Goal: Obtain resource: Download file/media

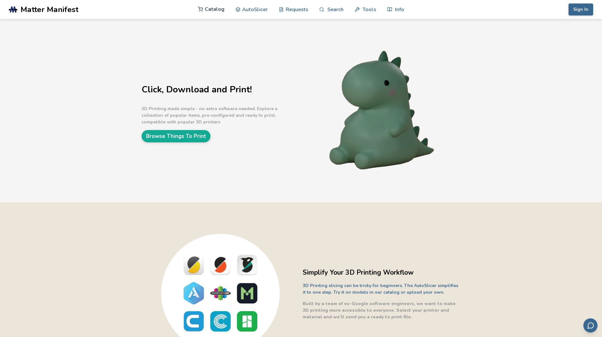
click at [209, 8] on link "Catalog" at bounding box center [211, 9] width 27 height 19
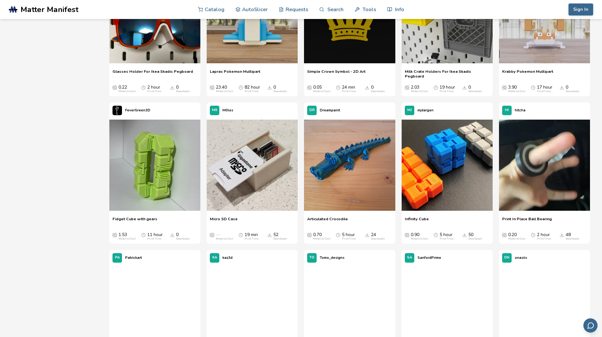
scroll to position [316, 0]
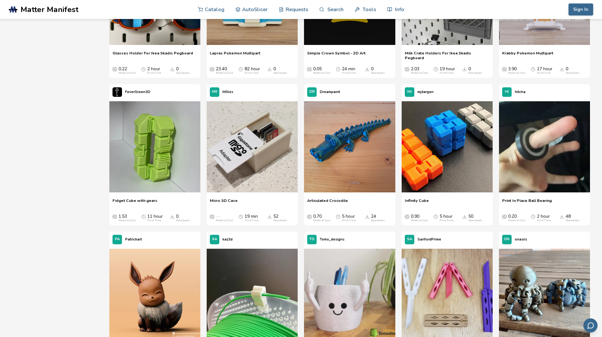
click at [336, 196] on div "Articulated Crocodile Articulated Crocodile 0.70 Material Cost 5 hour Print Tim…" at bounding box center [349, 210] width 91 height 30
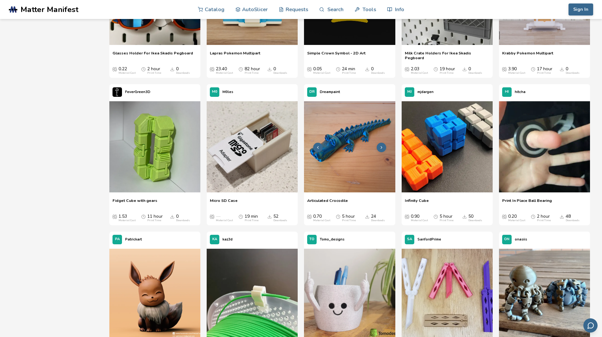
click at [349, 168] on img at bounding box center [349, 146] width 91 height 91
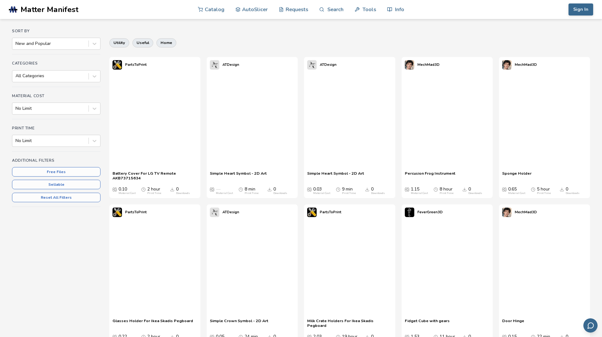
scroll to position [107, 0]
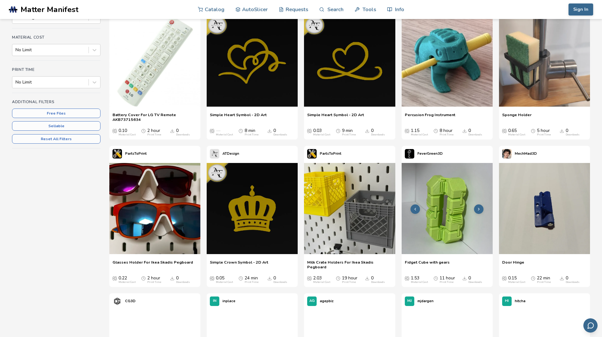
click at [452, 228] on img at bounding box center [447, 208] width 91 height 91
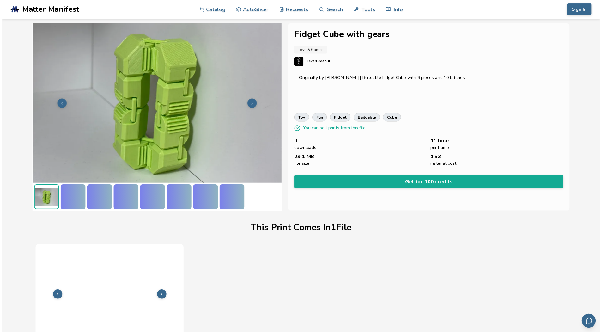
scroll to position [40, 0]
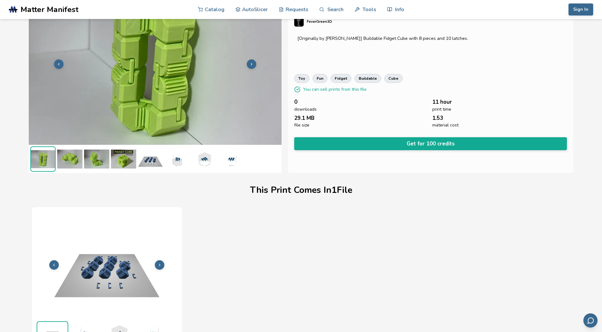
click at [251, 64] on icon at bounding box center [251, 64] width 4 height 4
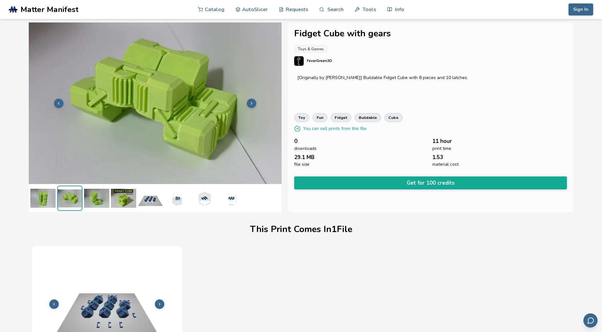
scroll to position [0, 0]
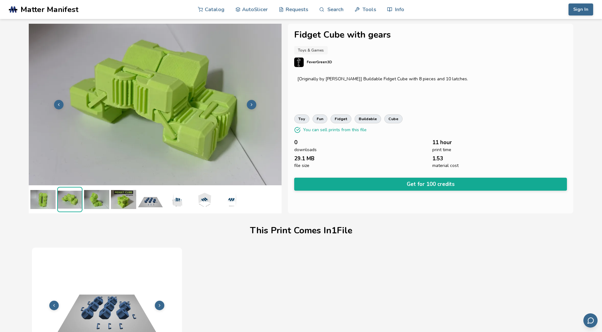
click at [251, 104] on icon at bounding box center [251, 104] width 4 height 4
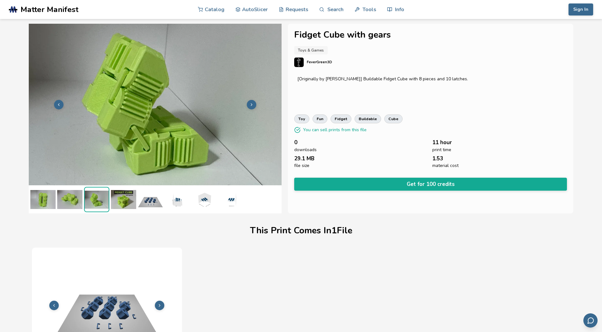
click at [251, 104] on icon at bounding box center [251, 104] width 4 height 4
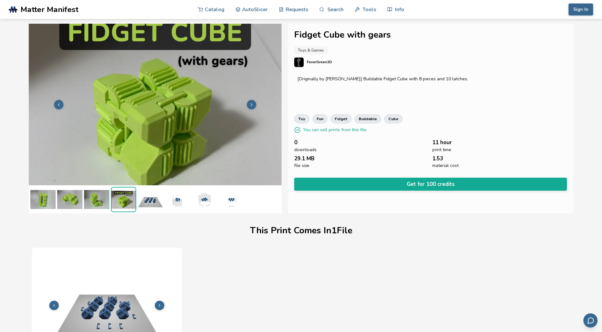
click at [251, 104] on icon at bounding box center [251, 104] width 4 height 4
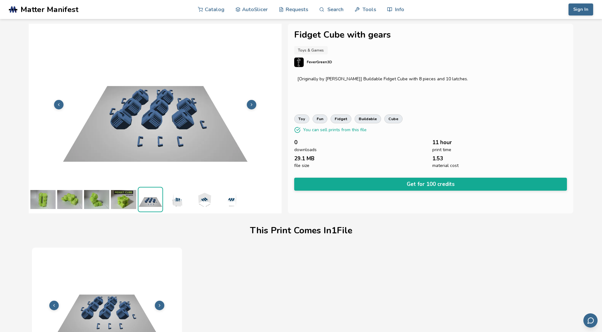
click at [251, 104] on icon at bounding box center [251, 104] width 4 height 4
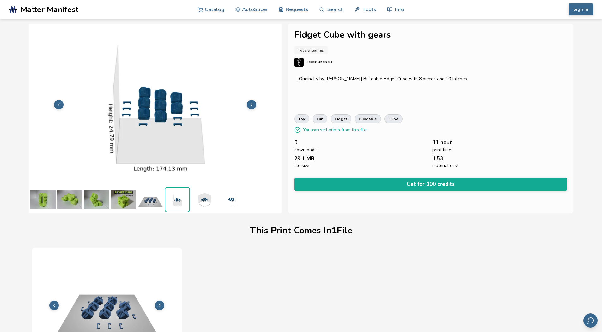
click at [251, 104] on icon at bounding box center [251, 104] width 4 height 4
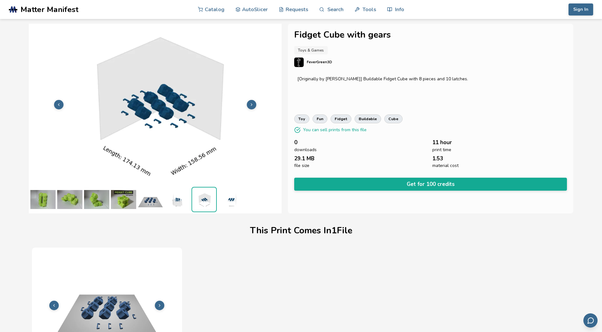
click at [251, 104] on icon at bounding box center [251, 104] width 4 height 4
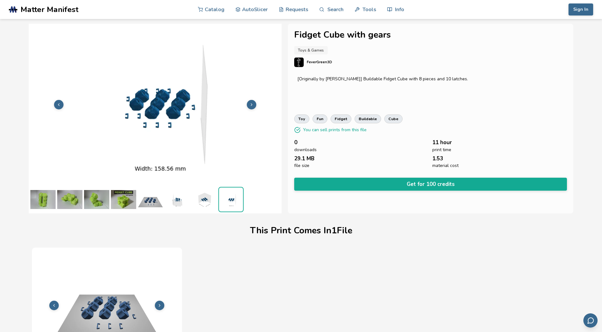
click at [251, 104] on icon at bounding box center [251, 104] width 4 height 4
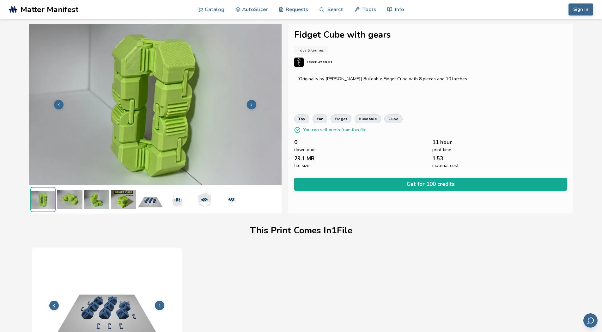
click at [251, 104] on icon at bounding box center [251, 104] width 4 height 4
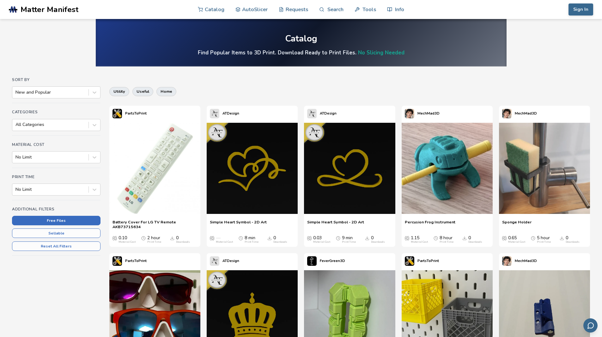
click at [80, 219] on button "Free Files" at bounding box center [56, 220] width 89 height 9
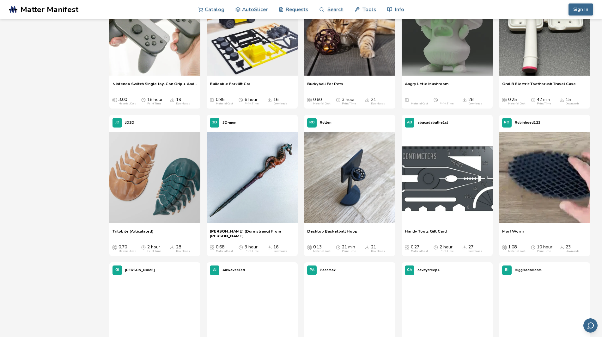
scroll to position [1423, 0]
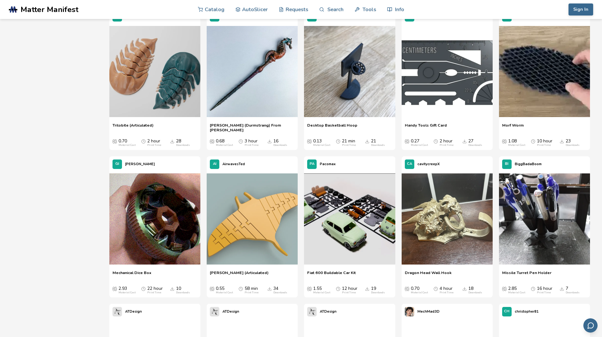
click at [137, 272] on span "Mechanical Dice Box" at bounding box center [132, 274] width 39 height 9
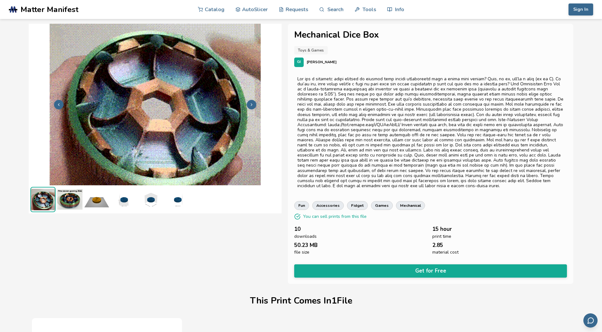
click at [250, 106] on icon at bounding box center [251, 104] width 4 height 4
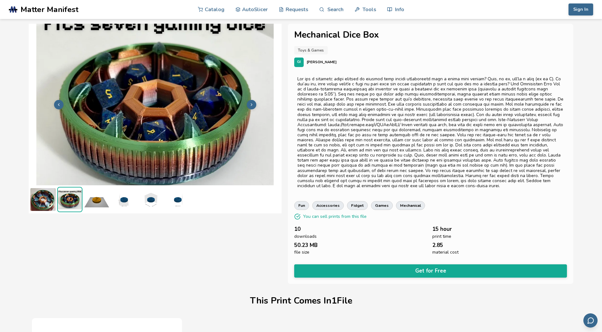
click at [250, 106] on icon at bounding box center [251, 104] width 4 height 4
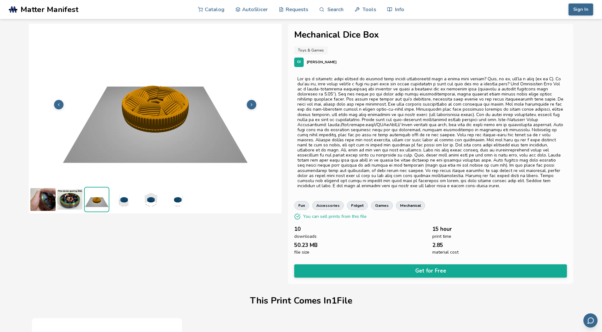
click at [250, 106] on icon at bounding box center [251, 104] width 4 height 4
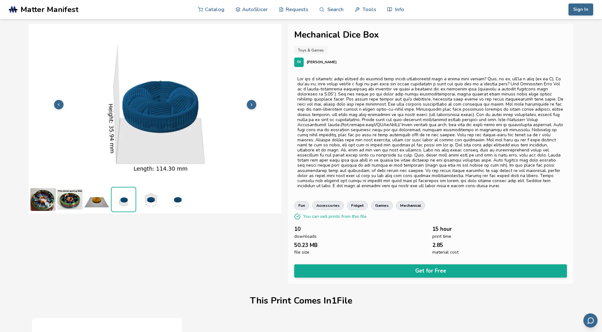
click at [250, 106] on icon at bounding box center [251, 104] width 4 height 4
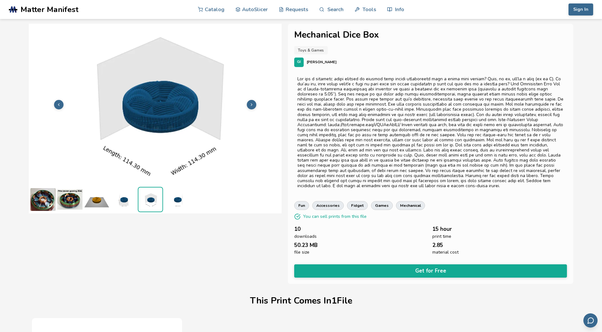
click at [250, 106] on icon at bounding box center [251, 104] width 4 height 4
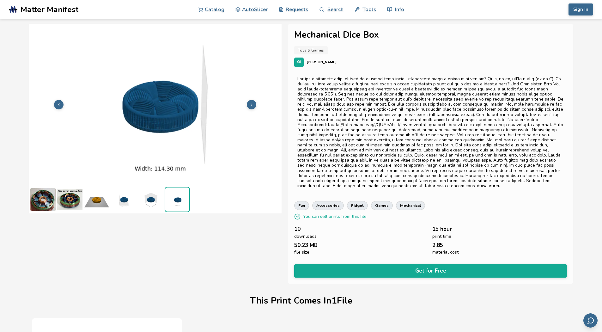
click at [250, 106] on icon at bounding box center [251, 104] width 4 height 4
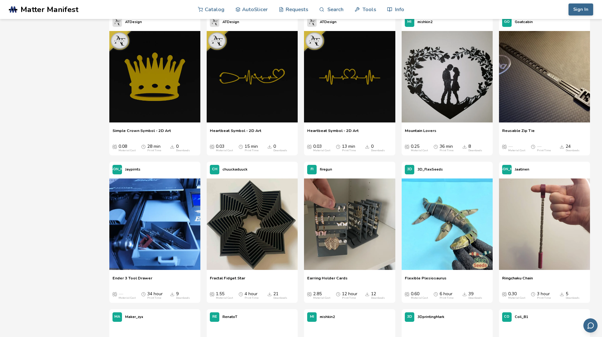
scroll to position [2605, 0]
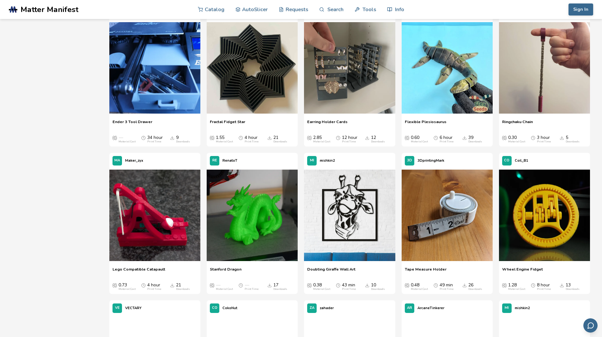
click at [530, 269] on span "Wheel Engine Fidget" at bounding box center [522, 271] width 41 height 9
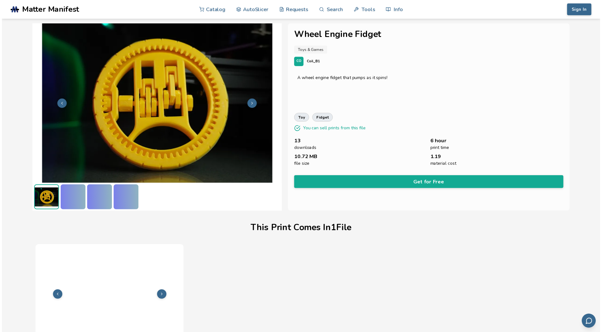
scroll to position [40, 0]
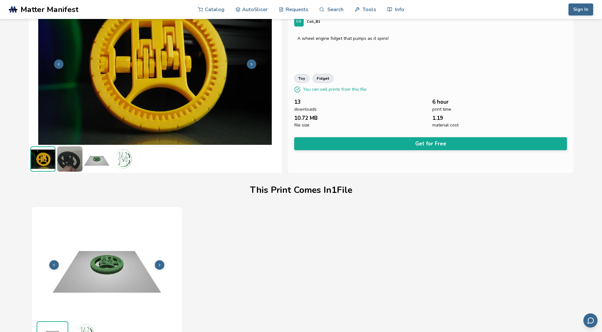
click at [251, 65] on icon at bounding box center [251, 64] width 4 height 4
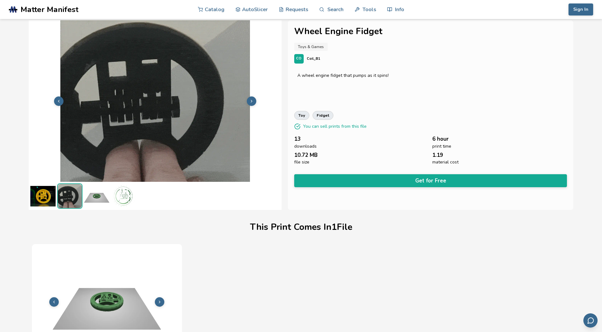
scroll to position [0, 0]
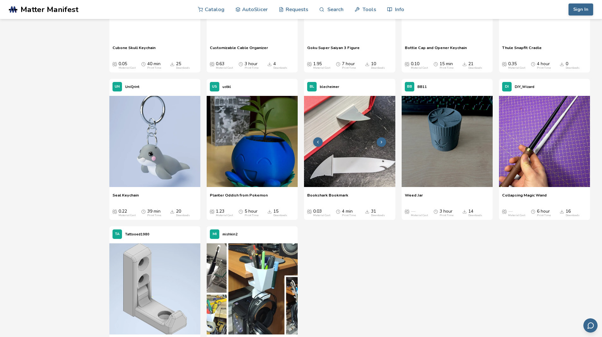
scroll to position [4249, 0]
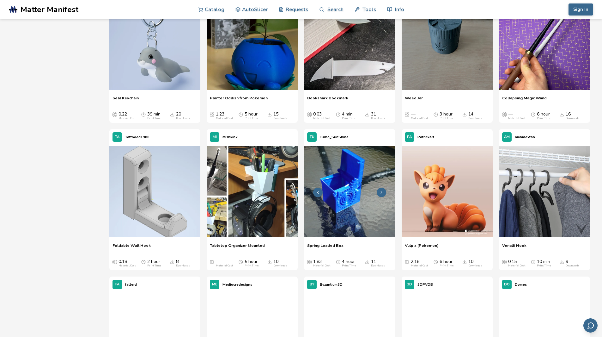
click at [348, 218] on img at bounding box center [349, 191] width 91 height 91
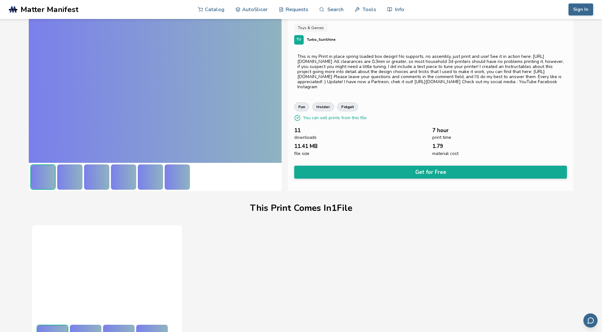
scroll to position [40, 0]
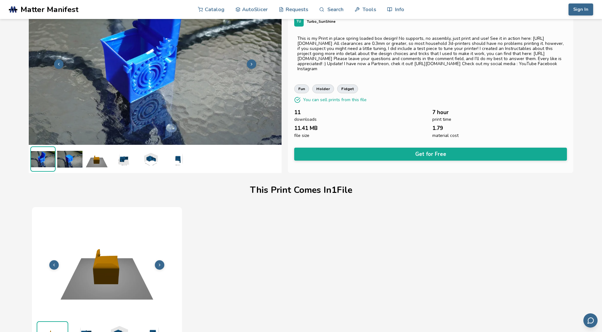
click at [117, 80] on img at bounding box center [155, 64] width 253 height 190
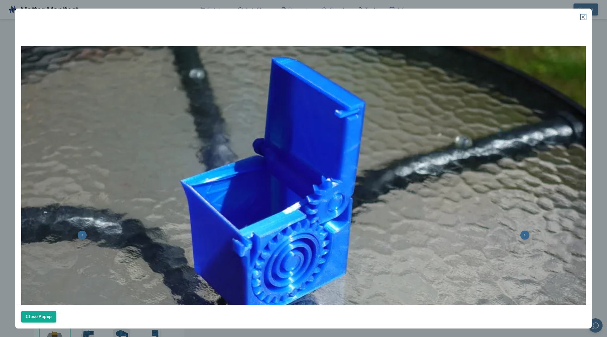
click at [582, 17] on icon at bounding box center [583, 17] width 5 height 5
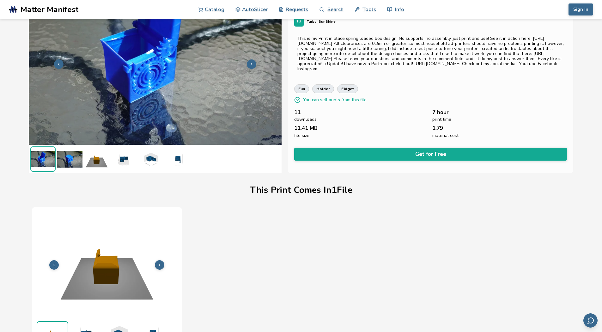
click at [40, 159] on img at bounding box center [43, 159] width 24 height 24
click at [69, 159] on img at bounding box center [69, 158] width 25 height 25
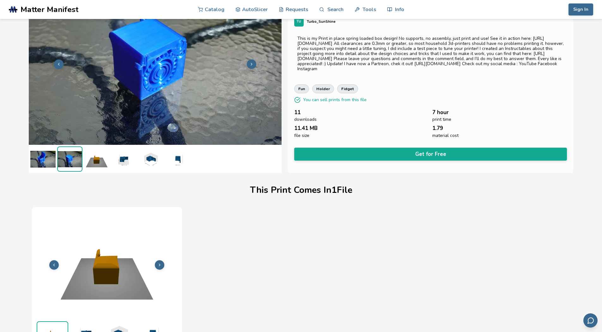
click at [94, 160] on img at bounding box center [96, 158] width 25 height 25
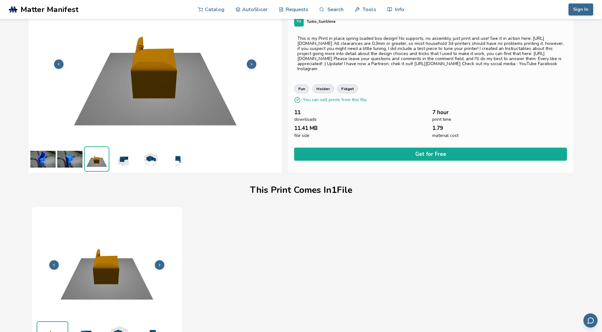
click at [129, 161] on img at bounding box center [123, 158] width 25 height 25
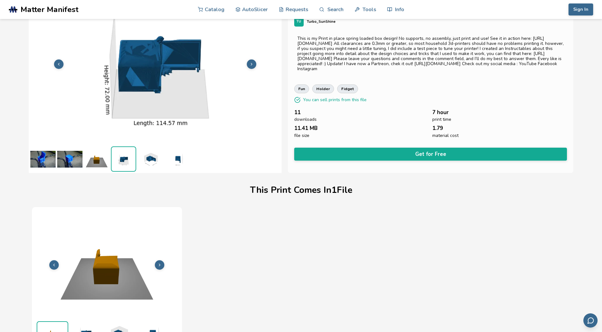
click at [145, 160] on img at bounding box center [150, 158] width 25 height 25
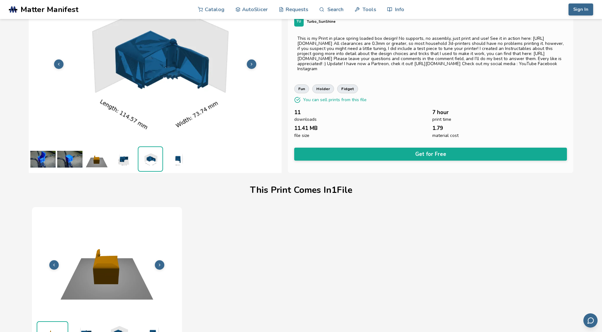
click at [174, 160] on img at bounding box center [177, 158] width 25 height 25
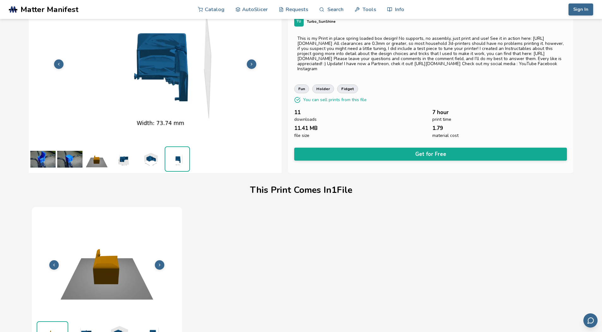
click at [41, 156] on img at bounding box center [42, 158] width 25 height 25
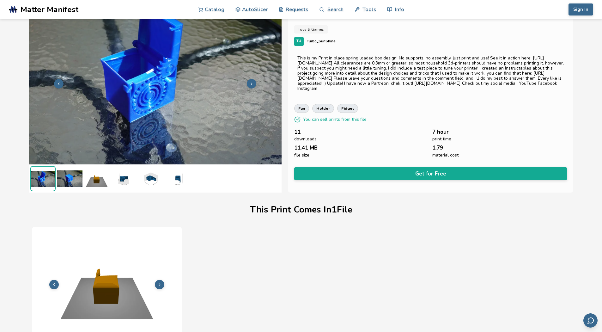
scroll to position [0, 0]
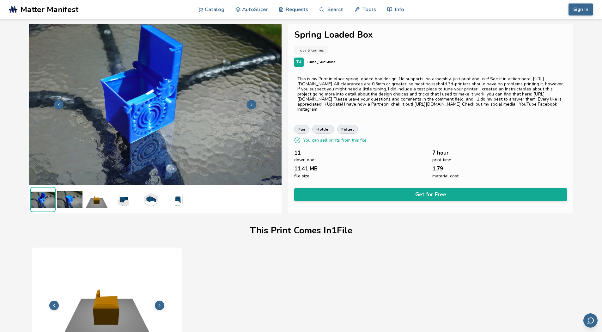
click at [253, 105] on icon at bounding box center [251, 104] width 4 height 4
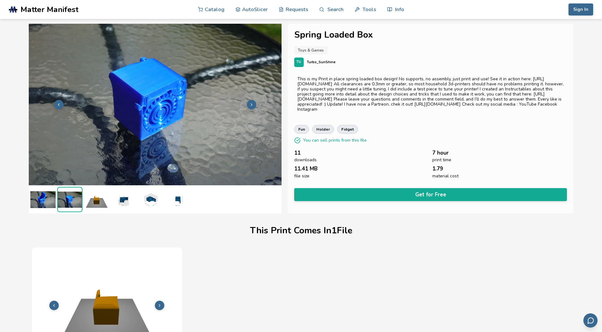
click at [253, 105] on icon at bounding box center [251, 104] width 4 height 4
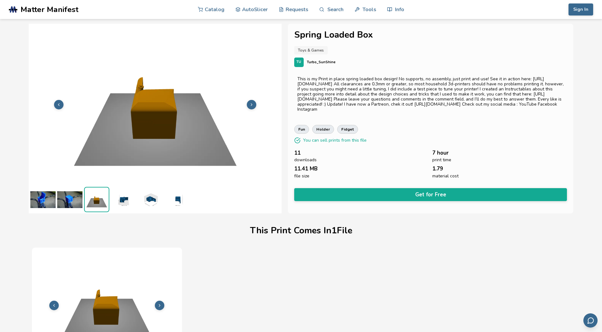
click at [253, 105] on icon at bounding box center [251, 104] width 4 height 4
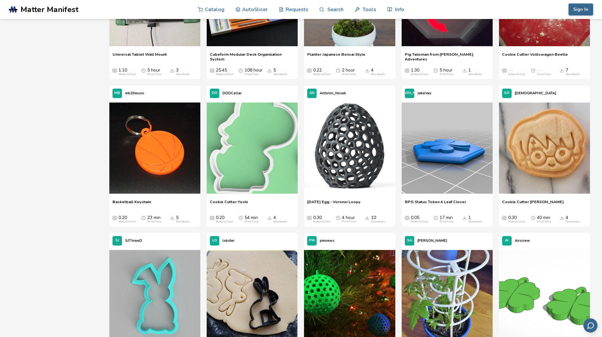
scroll to position [10706, 0]
